Goal: Task Accomplishment & Management: Use online tool/utility

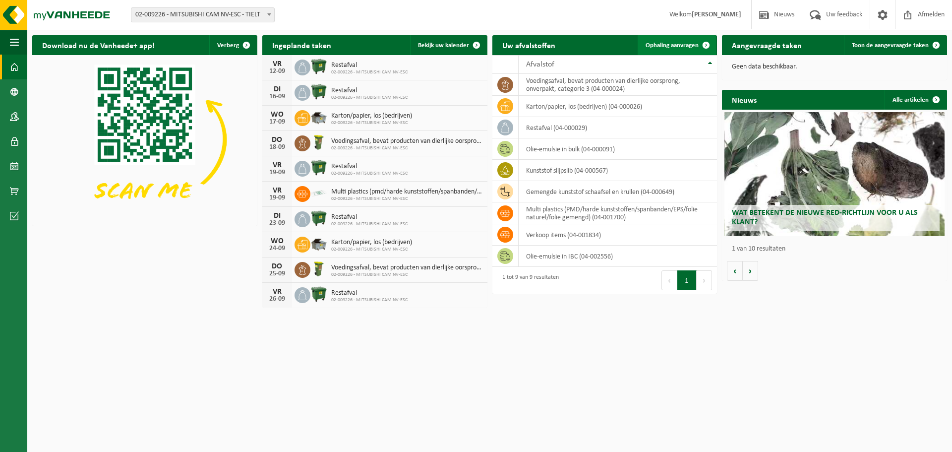
click at [689, 47] on span "Ophaling aanvragen" at bounding box center [672, 45] width 53 height 6
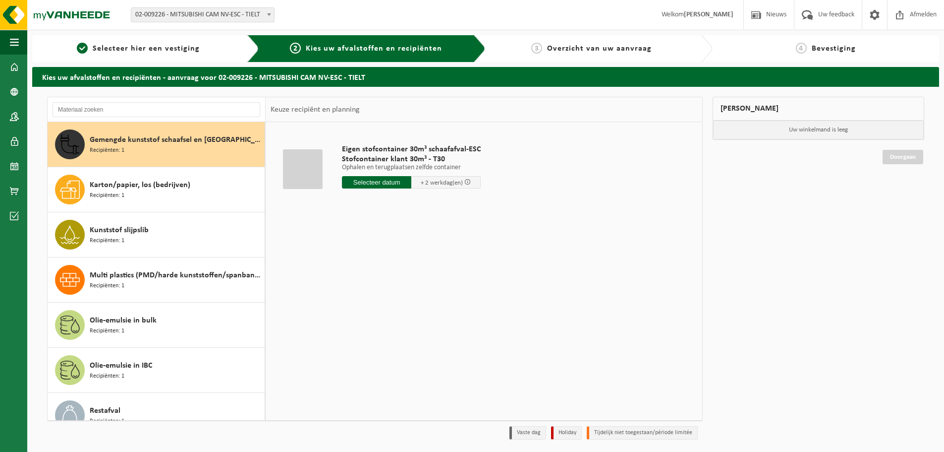
click at [369, 182] on input "text" at bounding box center [376, 182] width 69 height 12
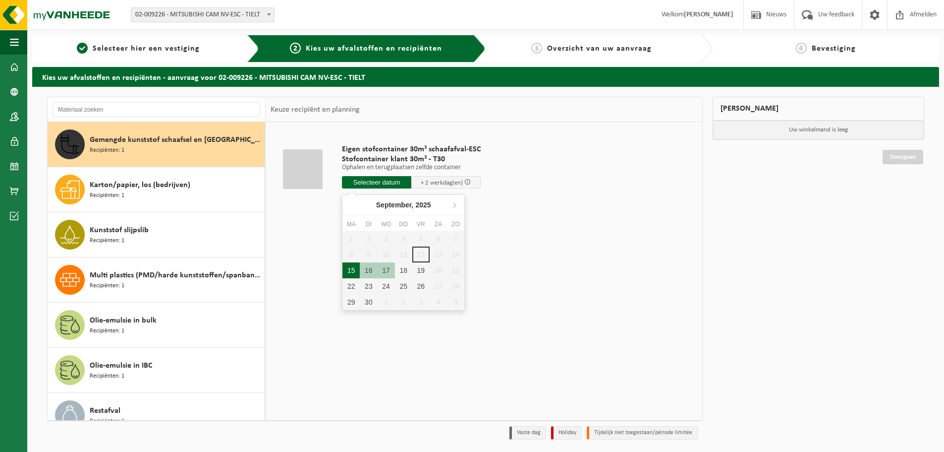
click at [357, 271] on div "15" at bounding box center [351, 270] width 17 height 16
type input "Van 2025-09-15"
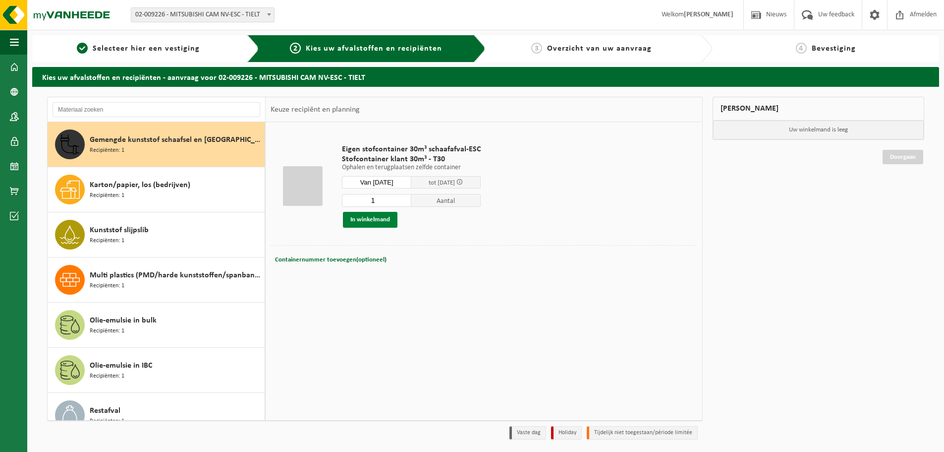
click at [389, 218] on button "In winkelmand" at bounding box center [370, 220] width 55 height 16
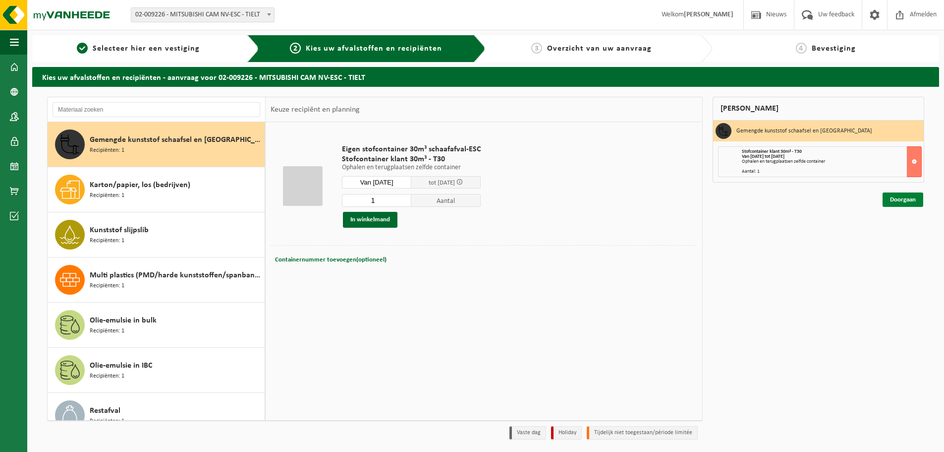
click at [890, 201] on link "Doorgaan" at bounding box center [903, 199] width 41 height 14
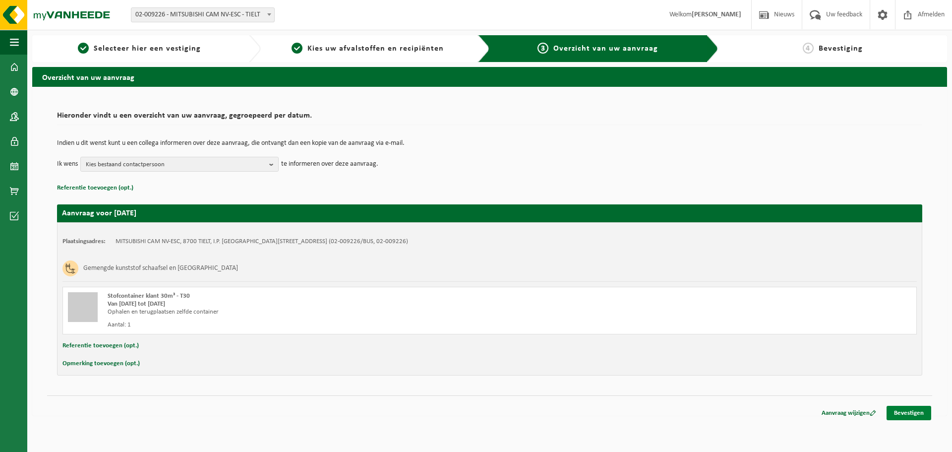
click at [899, 412] on link "Bevestigen" at bounding box center [908, 413] width 45 height 14
